Goal: Information Seeking & Learning: Find specific fact

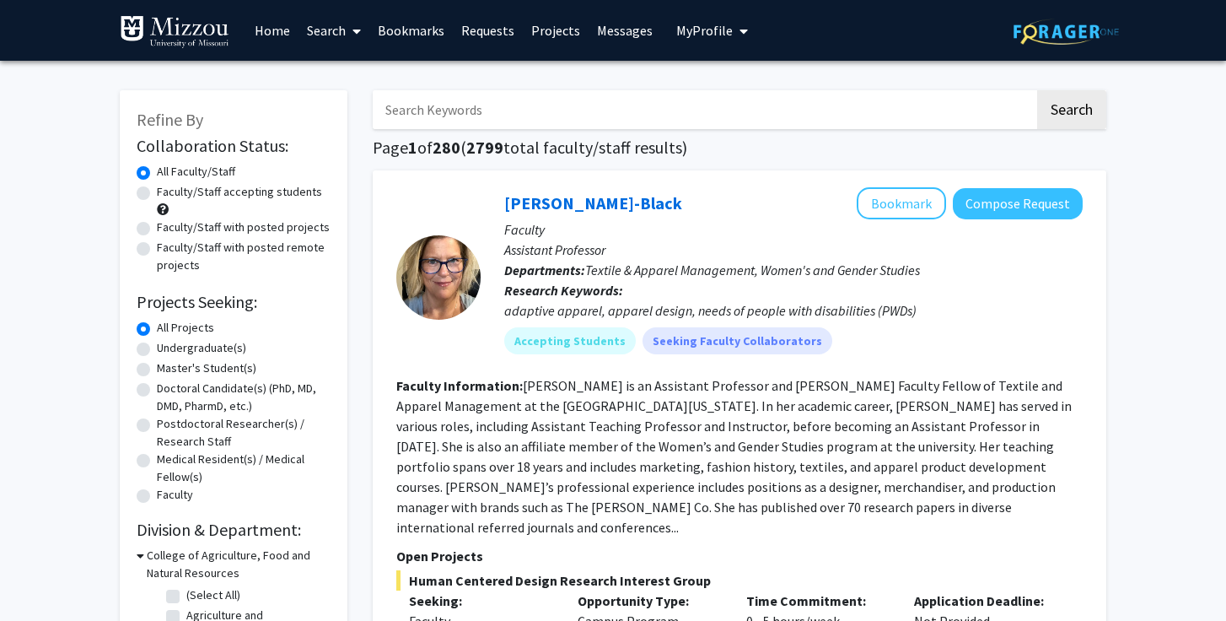
click at [490, 109] on input "Search Keywords" at bounding box center [704, 109] width 662 height 39
click at [1037, 90] on button "Search" at bounding box center [1071, 109] width 69 height 39
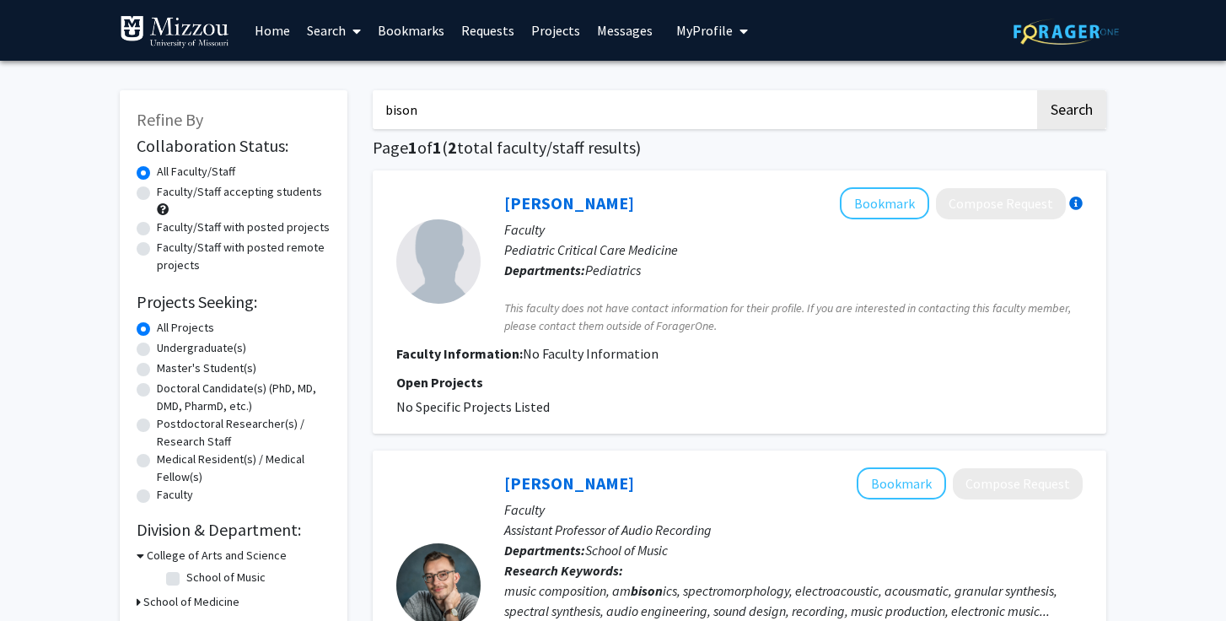
click at [431, 102] on input "bison" at bounding box center [704, 109] width 662 height 39
type input "buffalo"
click at [1037, 90] on button "Search" at bounding box center [1071, 109] width 69 height 39
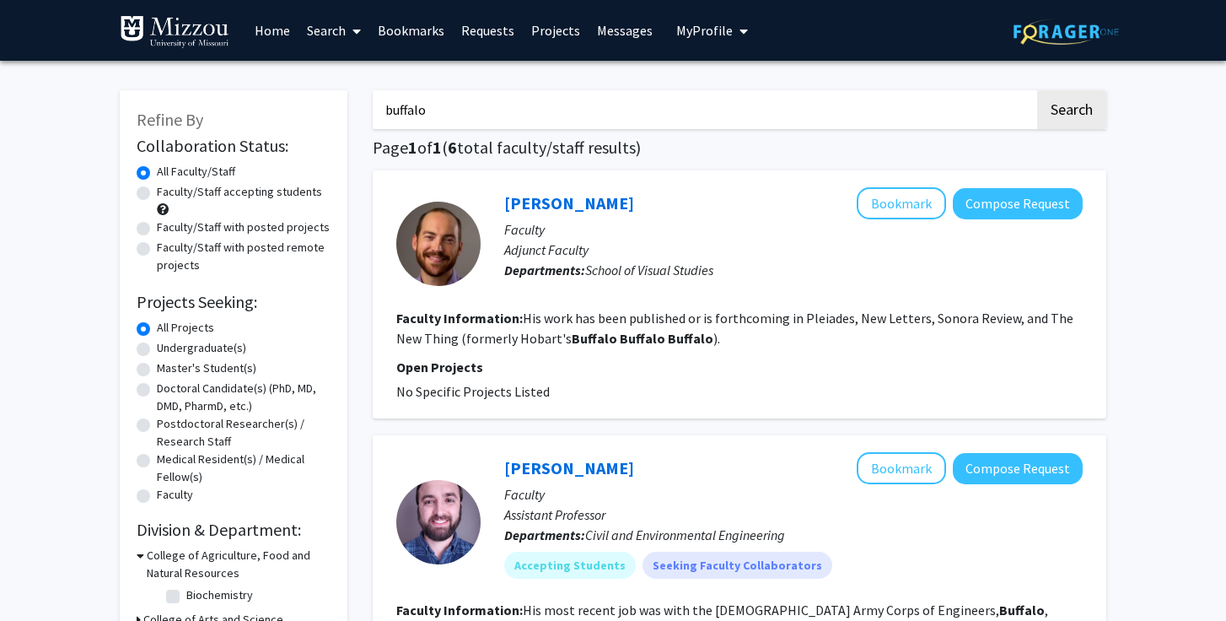
click at [456, 109] on input "buffalo" at bounding box center [704, 109] width 662 height 39
click at [157, 352] on label "Undergraduate(s)" at bounding box center [201, 348] width 89 height 18
click at [157, 350] on input "Undergraduate(s)" at bounding box center [162, 344] width 11 height 11
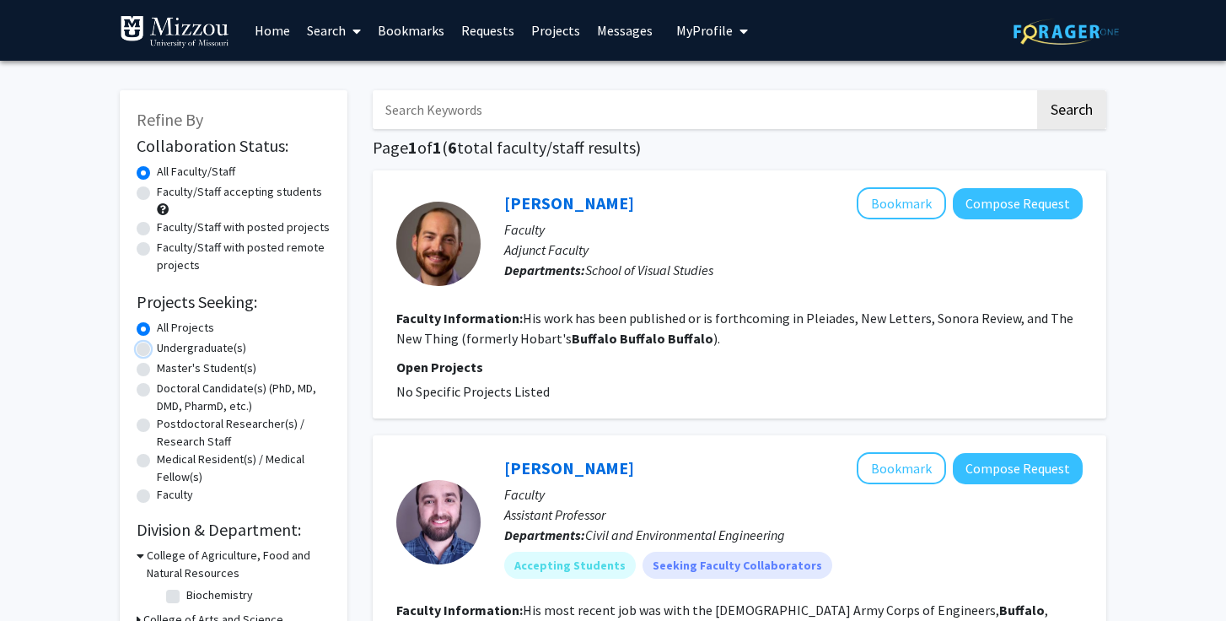
radio input "true"
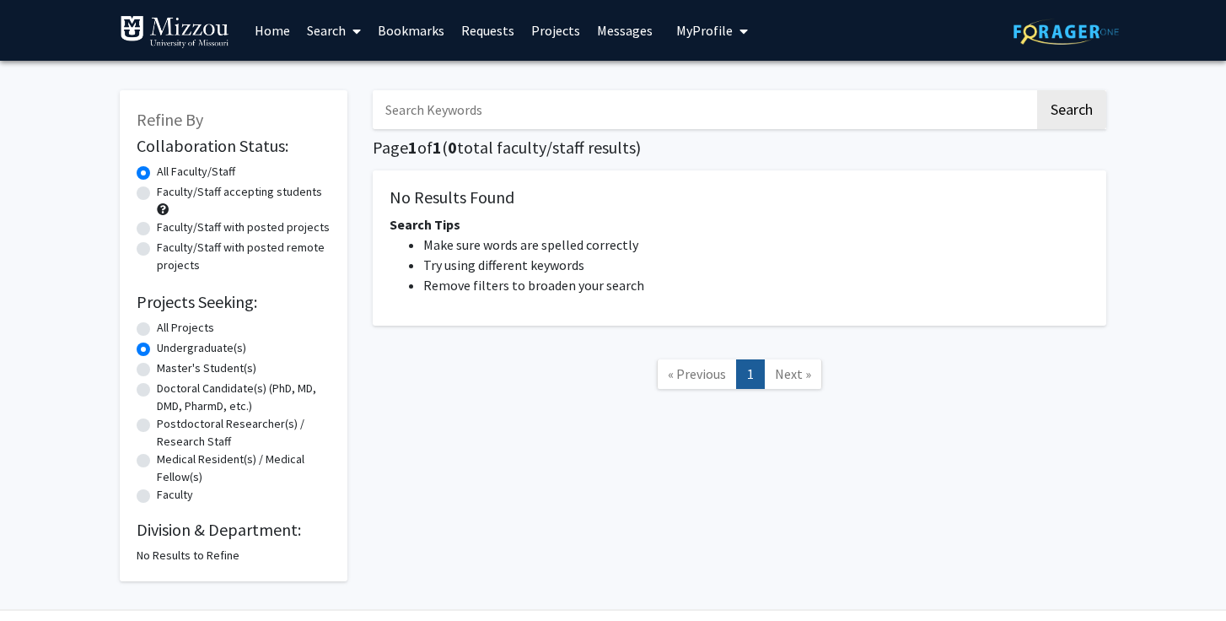
click at [498, 100] on input "Search Keywords" at bounding box center [704, 109] width 662 height 39
click at [1082, 107] on button "Search" at bounding box center [1071, 109] width 69 height 39
radio input "true"
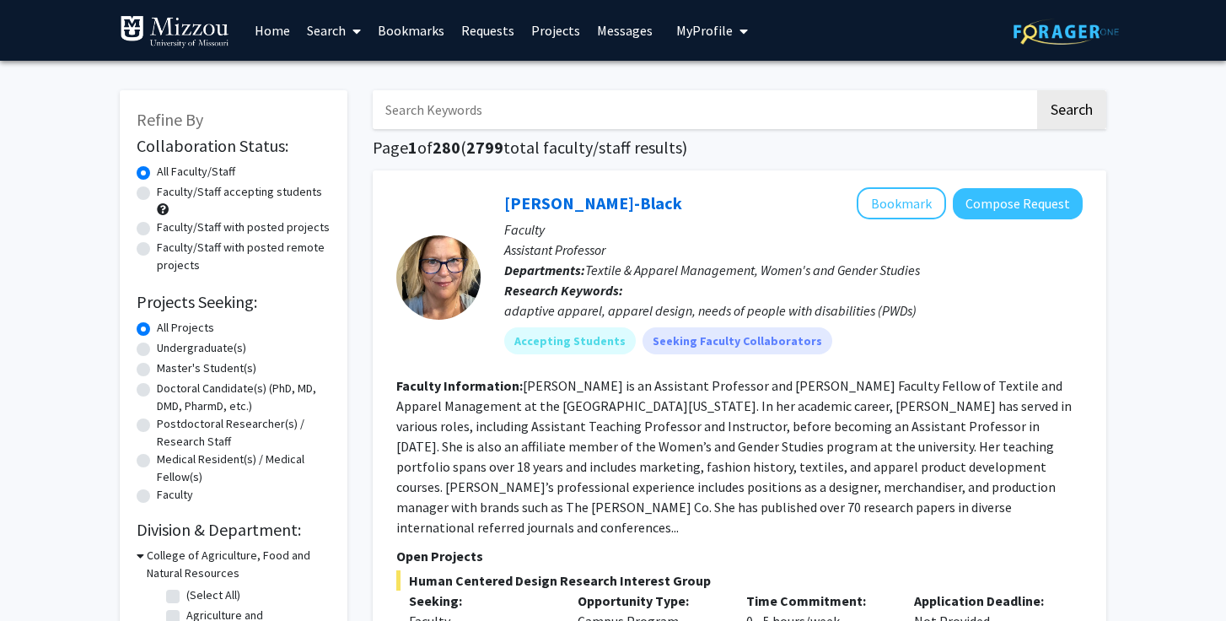
click at [567, 114] on input "Search Keywords" at bounding box center [704, 109] width 662 height 39
type input "fish"
click at [1037, 90] on button "Search" at bounding box center [1071, 109] width 69 height 39
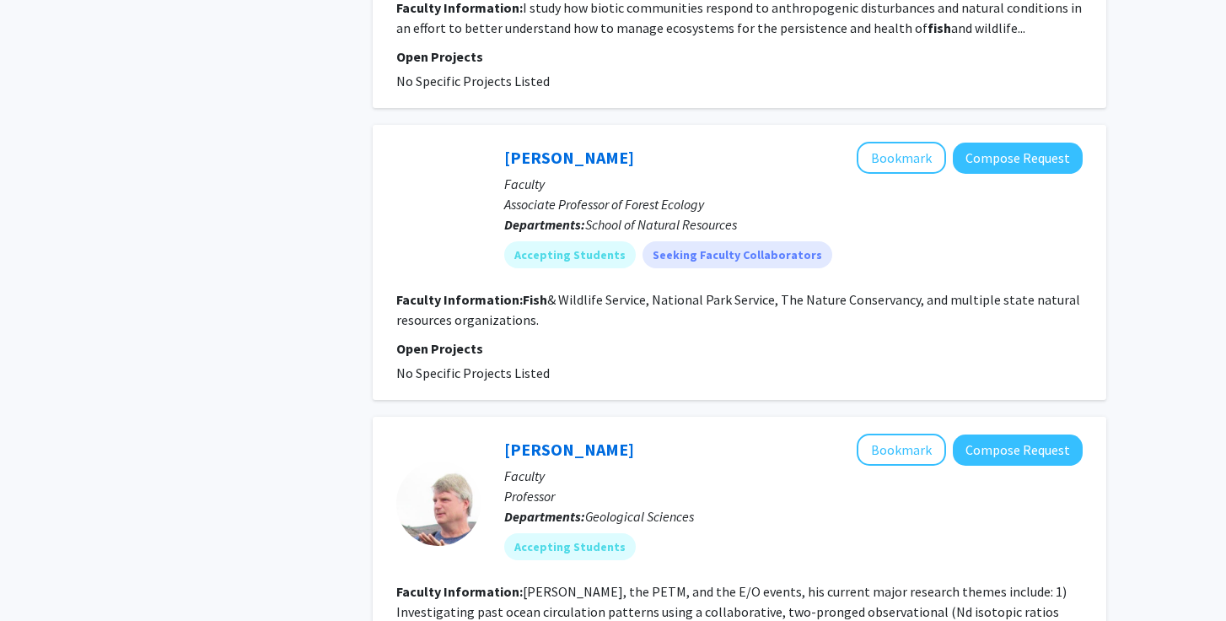
scroll to position [1901, 0]
